Goal: Task Accomplishment & Management: Manage account settings

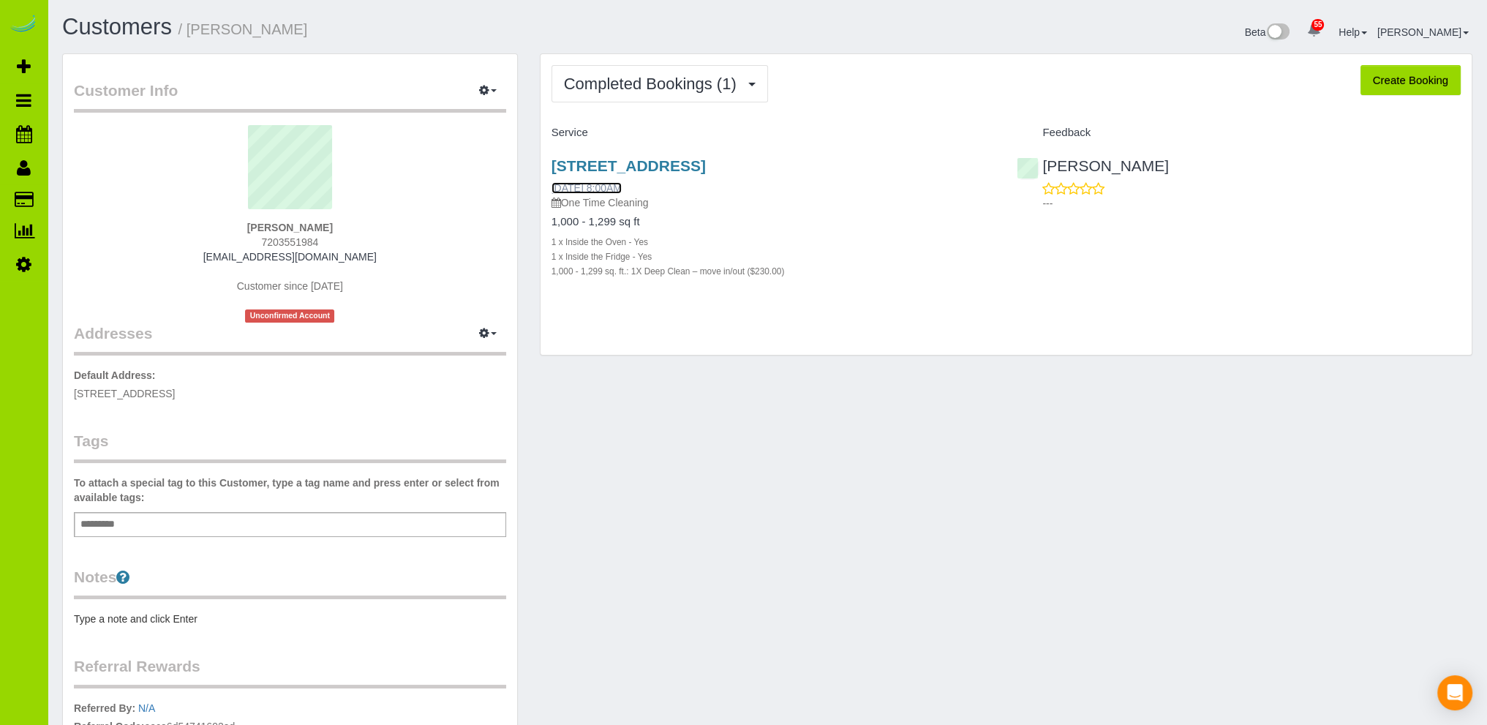
click at [621, 187] on link "[DATE] 8:00AM" at bounding box center [587, 188] width 70 height 12
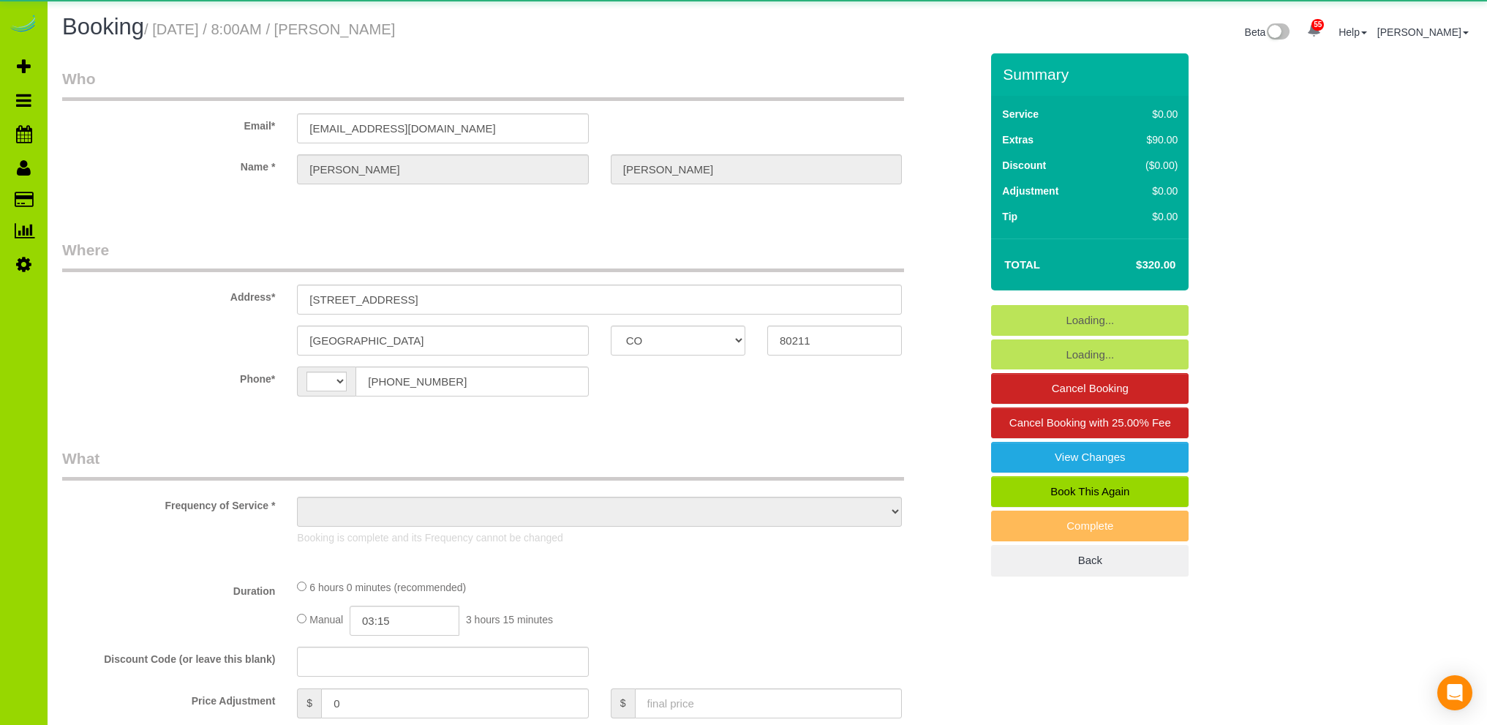
select select "CO"
select select "string:US"
select select "string:fspay-2aa6d57a-9471-4ef9-a6f8-f2b9ecc97937"
select select "number:69"
select select "number:3"
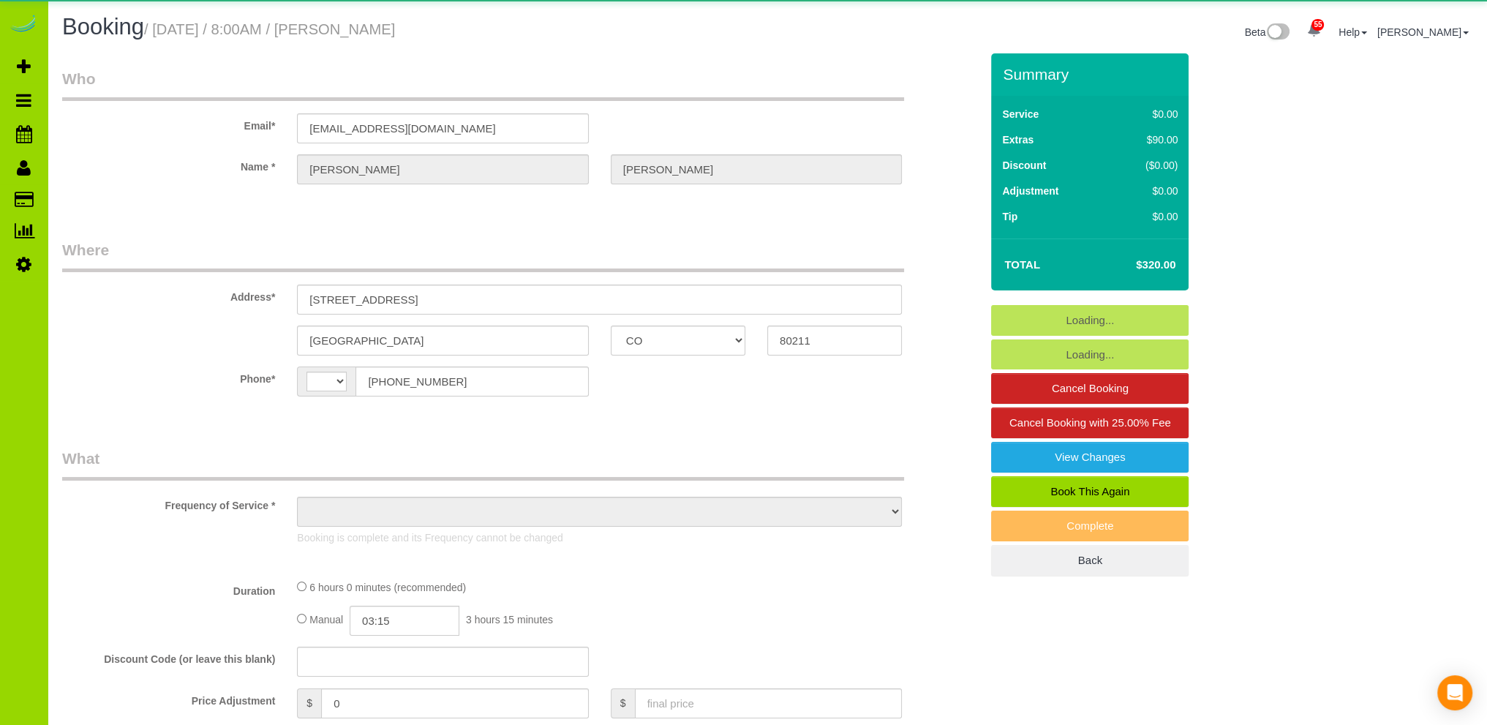
select select "number:13"
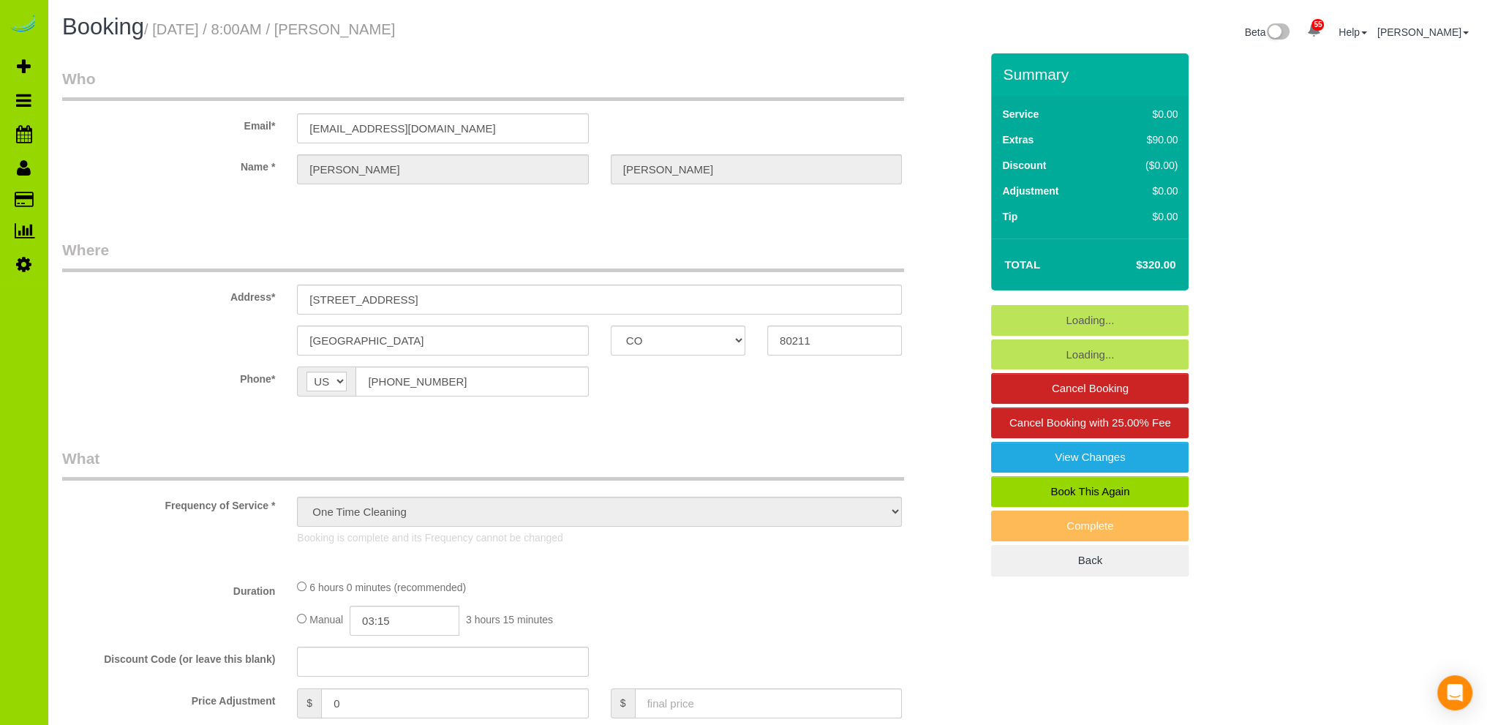
select select "object:1233"
